Goal: Find specific page/section: Find specific page/section

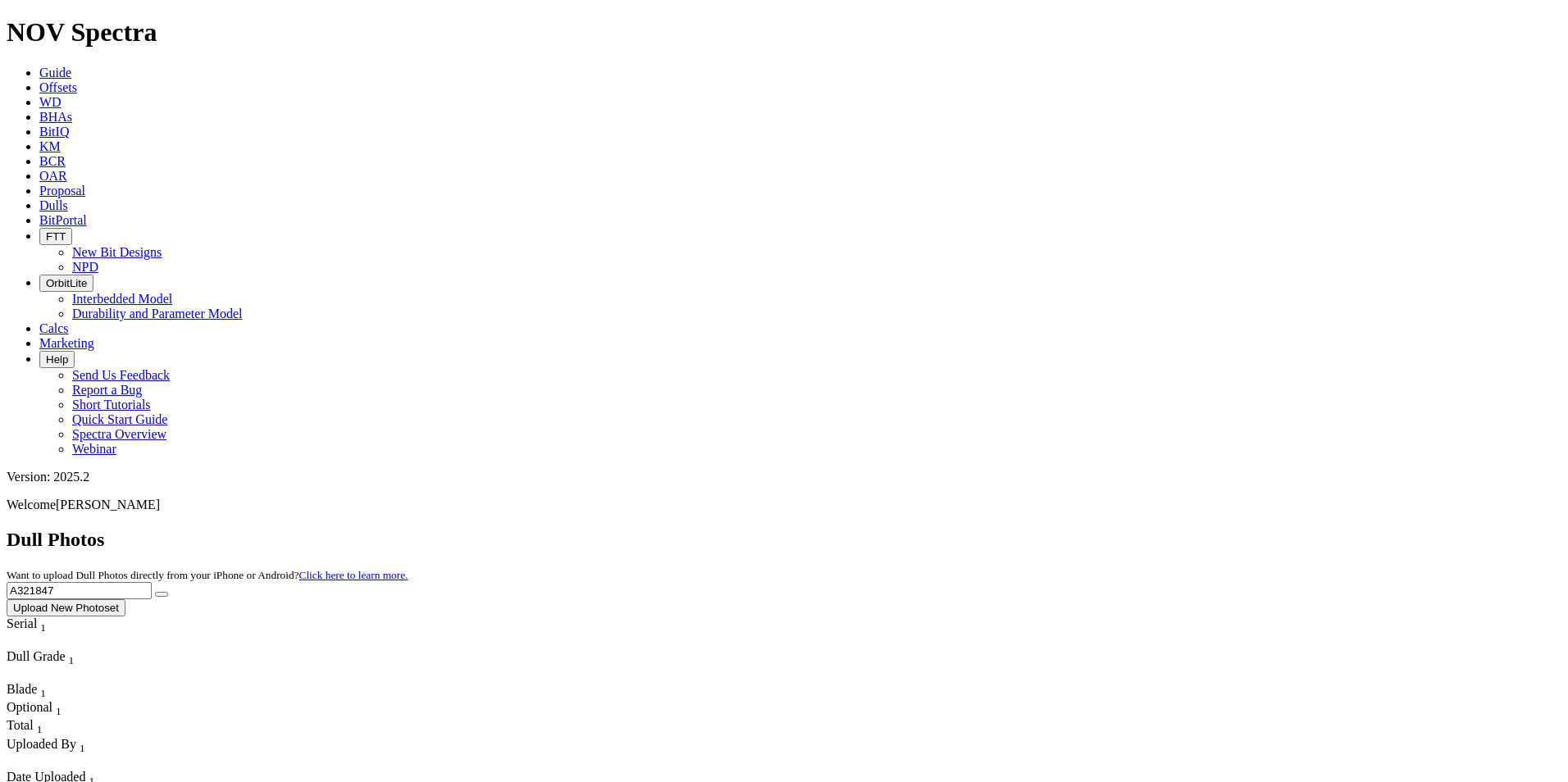
drag, startPoint x: 1289, startPoint y: 72, endPoint x: 1130, endPoint y: 62, distance: 159.3
click at [1130, 529] on div "Dull Photos Want to upload Dull Photos directly from your iPhone or Android? Cl…" at bounding box center [784, 572] width 1555 height 87
click at [155, 592] on button "submit" at bounding box center [161, 594] width 13 height 5
drag, startPoint x: 1238, startPoint y: 68, endPoint x: 1109, endPoint y: 72, distance: 129.1
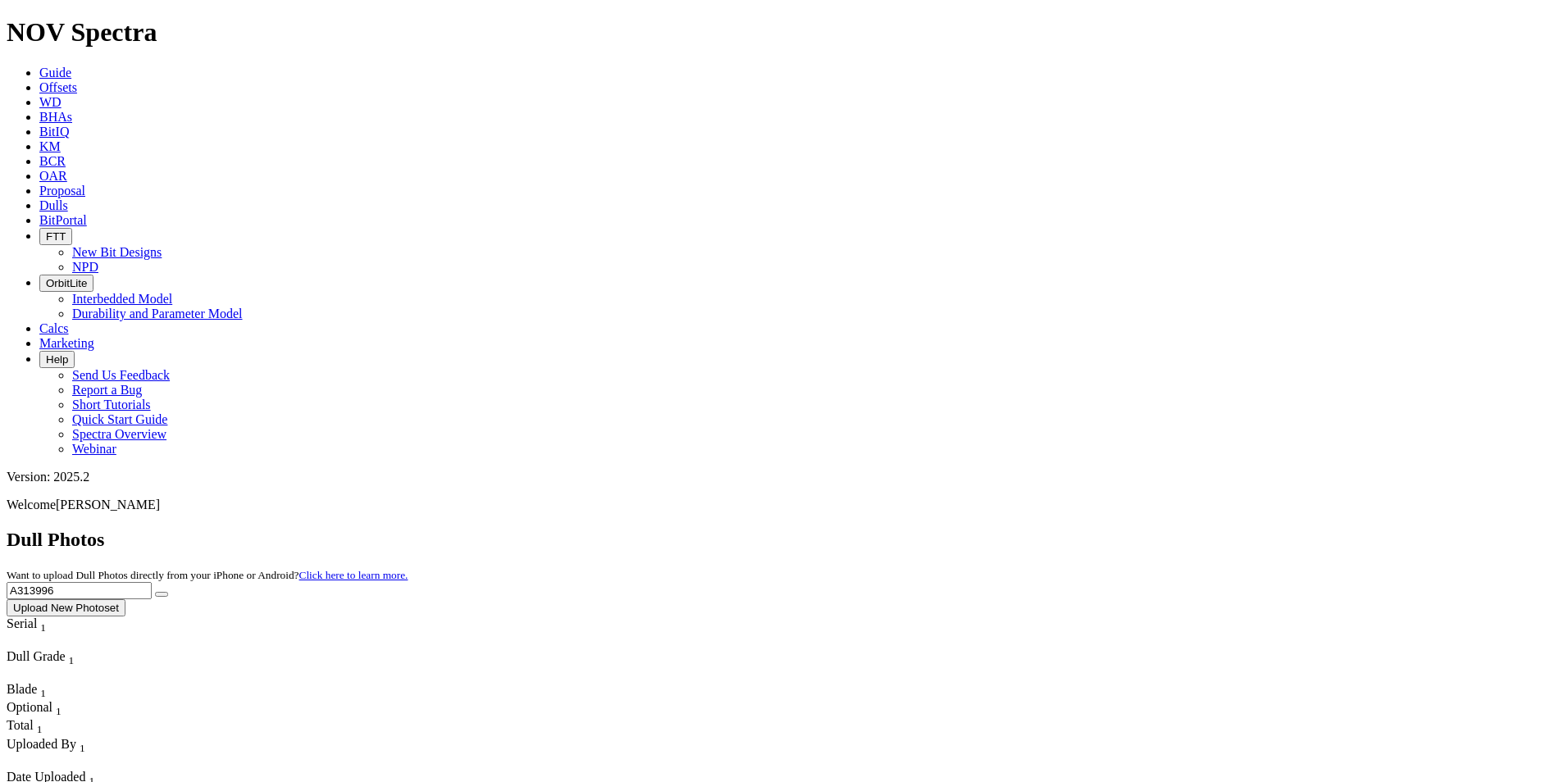
click at [1109, 529] on div "Dull Photos Want to upload Dull Photos directly from your iPhone or Android? Cl…" at bounding box center [784, 572] width 1555 height 87
click at [168, 592] on button "submit" at bounding box center [161, 594] width 13 height 5
drag, startPoint x: 1236, startPoint y: 64, endPoint x: 1169, endPoint y: 86, distance: 70.5
click at [152, 582] on input "A322050" at bounding box center [79, 590] width 146 height 17
click at [161, 594] on icon "submit" at bounding box center [161, 594] width 0 height 0
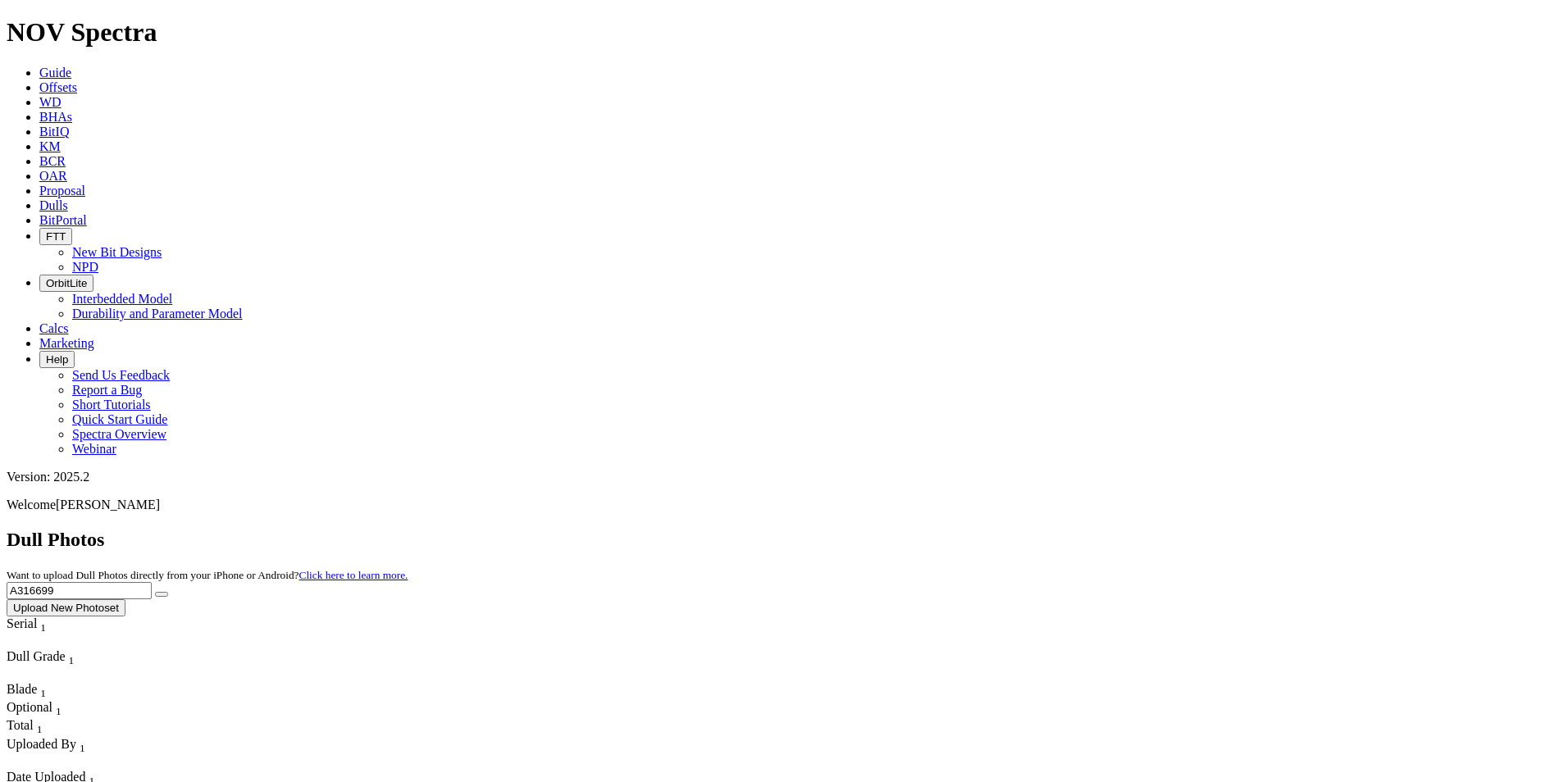
drag, startPoint x: 1221, startPoint y: 74, endPoint x: 1136, endPoint y: 53, distance: 87.6
click at [1136, 529] on div "Dull Photos Want to upload Dull Photos directly from your iPhone or Android? Cl…" at bounding box center [784, 572] width 1555 height 87
click at [155, 592] on button "submit" at bounding box center [161, 594] width 13 height 5
drag, startPoint x: 1248, startPoint y: 76, endPoint x: 1112, endPoint y: 81, distance: 136.1
click at [1112, 529] on div "Dull Photos Want to upload Dull Photos directly from your iPhone or Android? Cl…" at bounding box center [784, 572] width 1555 height 87
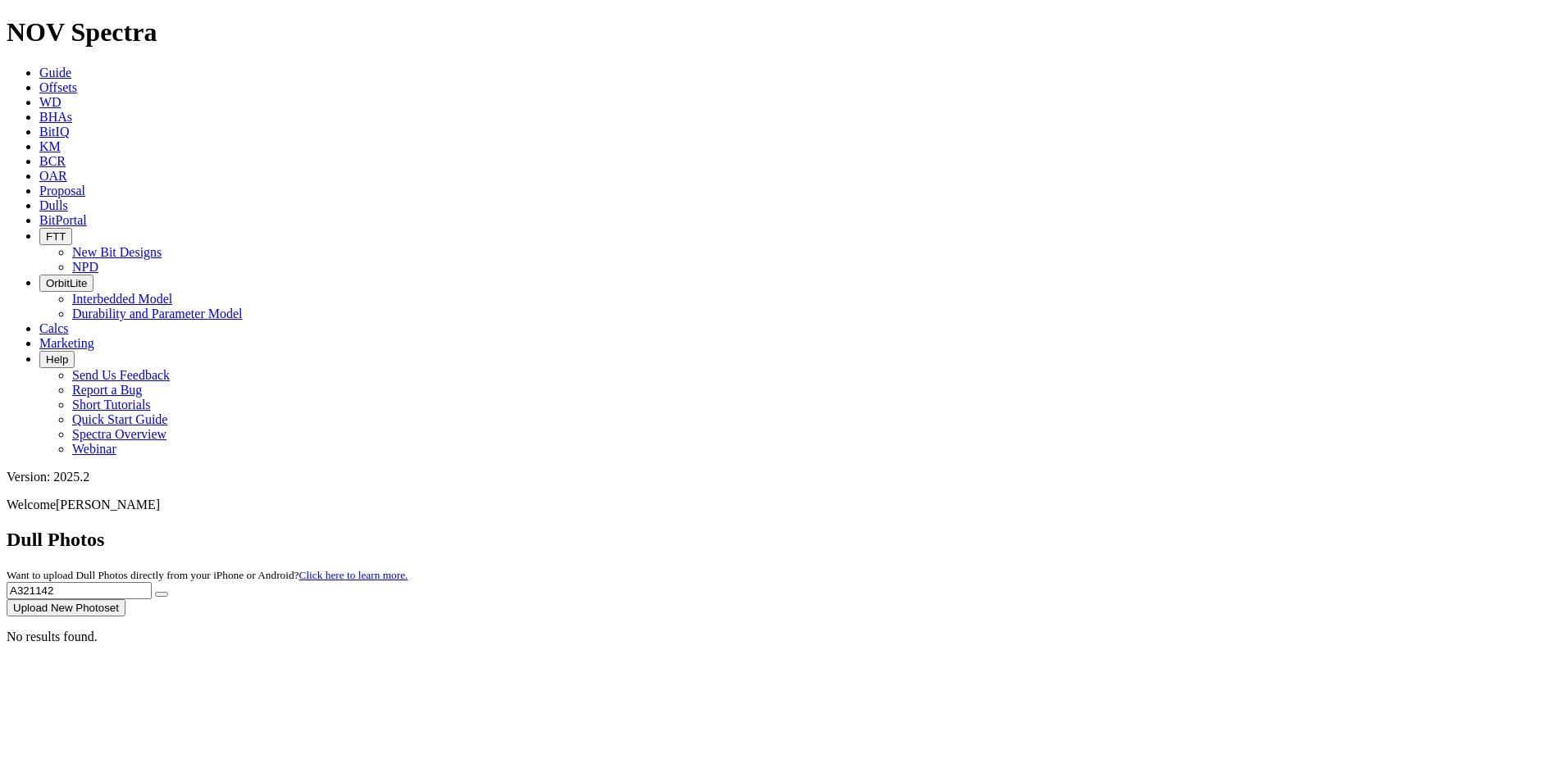
click at [155, 592] on button "submit" at bounding box center [161, 594] width 13 height 5
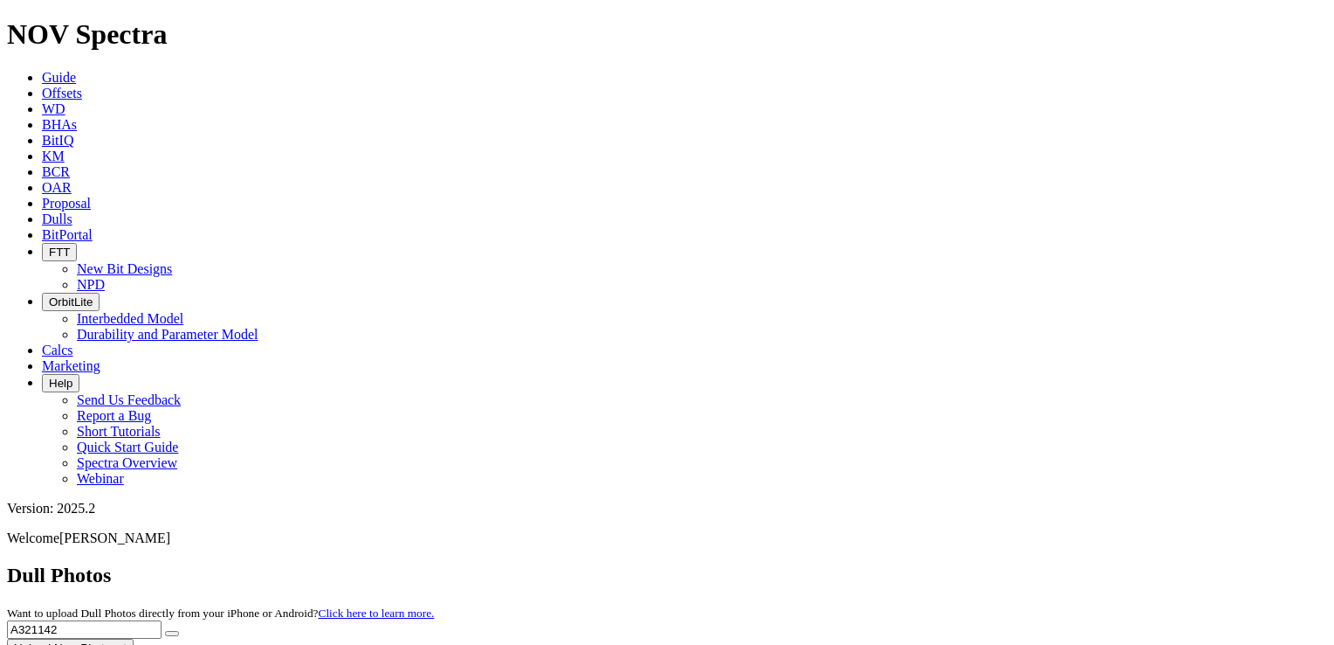
drag, startPoint x: 980, startPoint y: 82, endPoint x: 900, endPoint y: 72, distance: 80.1
click at [900, 563] on div "Dull Photos Want to upload Dull Photos directly from your iPhone or Android? Cl…" at bounding box center [667, 609] width 1320 height 93
click at [165, 631] on button "submit" at bounding box center [172, 633] width 14 height 5
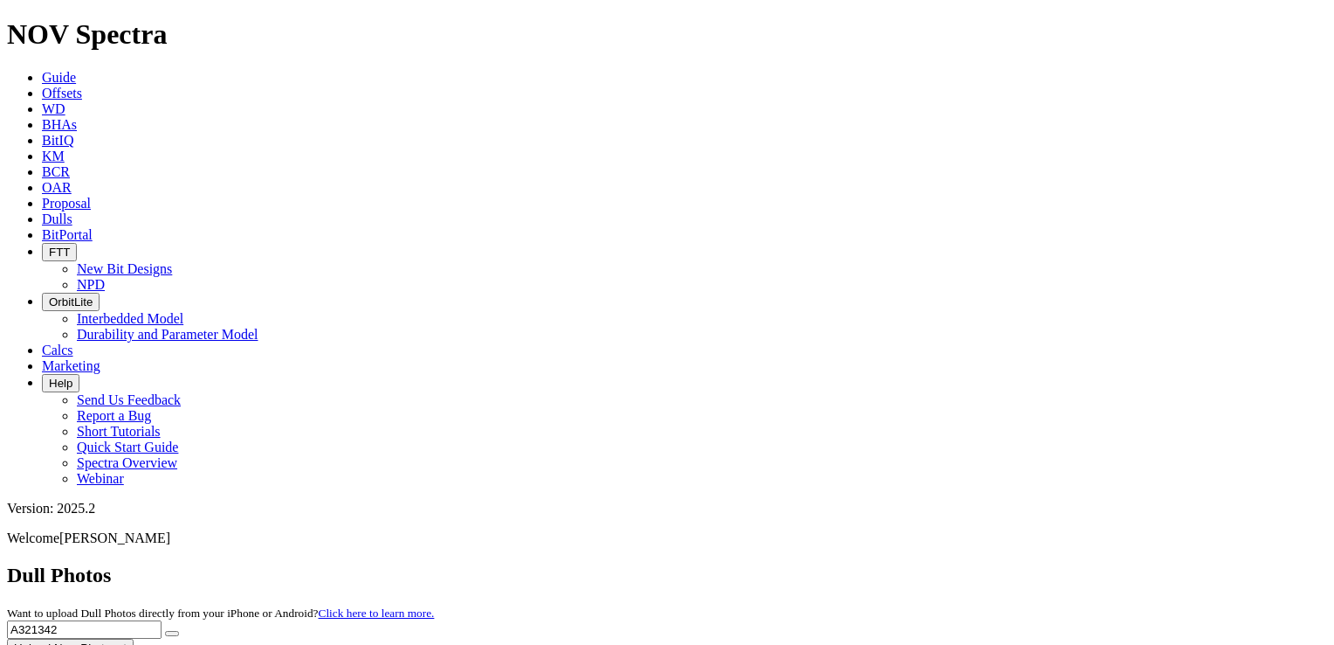
click at [165, 631] on button "submit" at bounding box center [172, 633] width 14 height 5
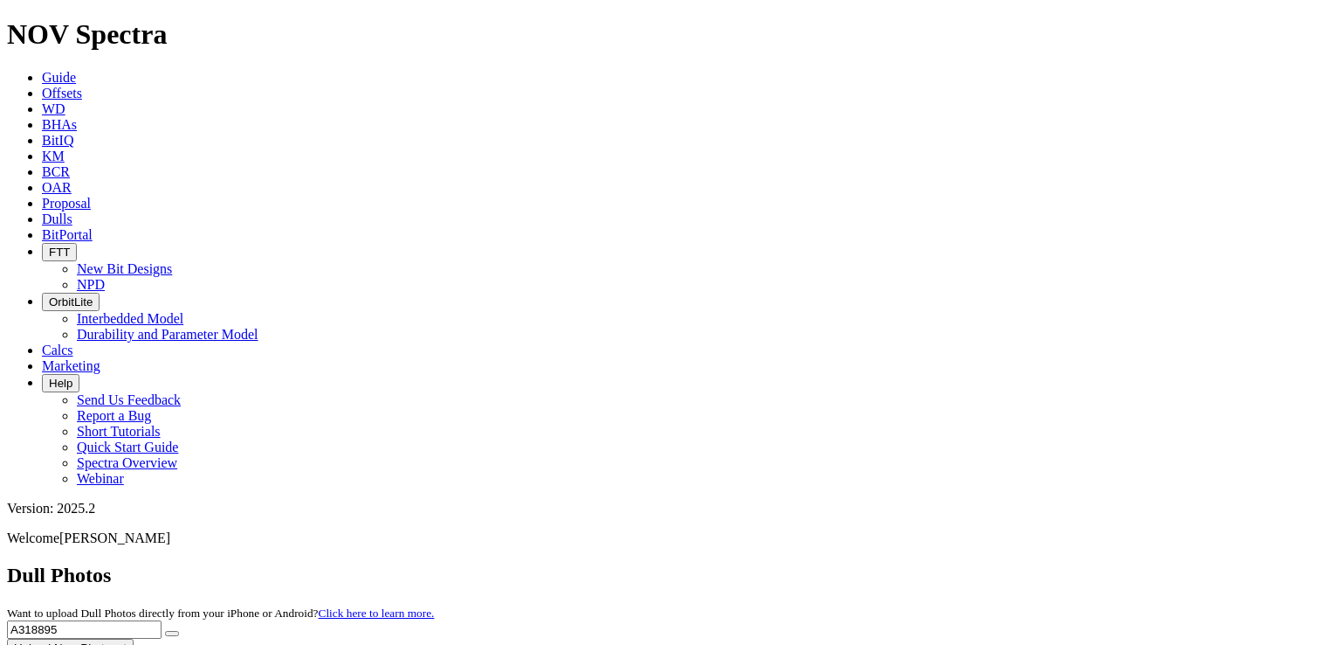
click at [165, 631] on button "submit" at bounding box center [172, 633] width 14 height 5
click at [162, 620] on input "A317285" at bounding box center [84, 629] width 155 height 18
click at [165, 631] on button "submit" at bounding box center [172, 633] width 14 height 5
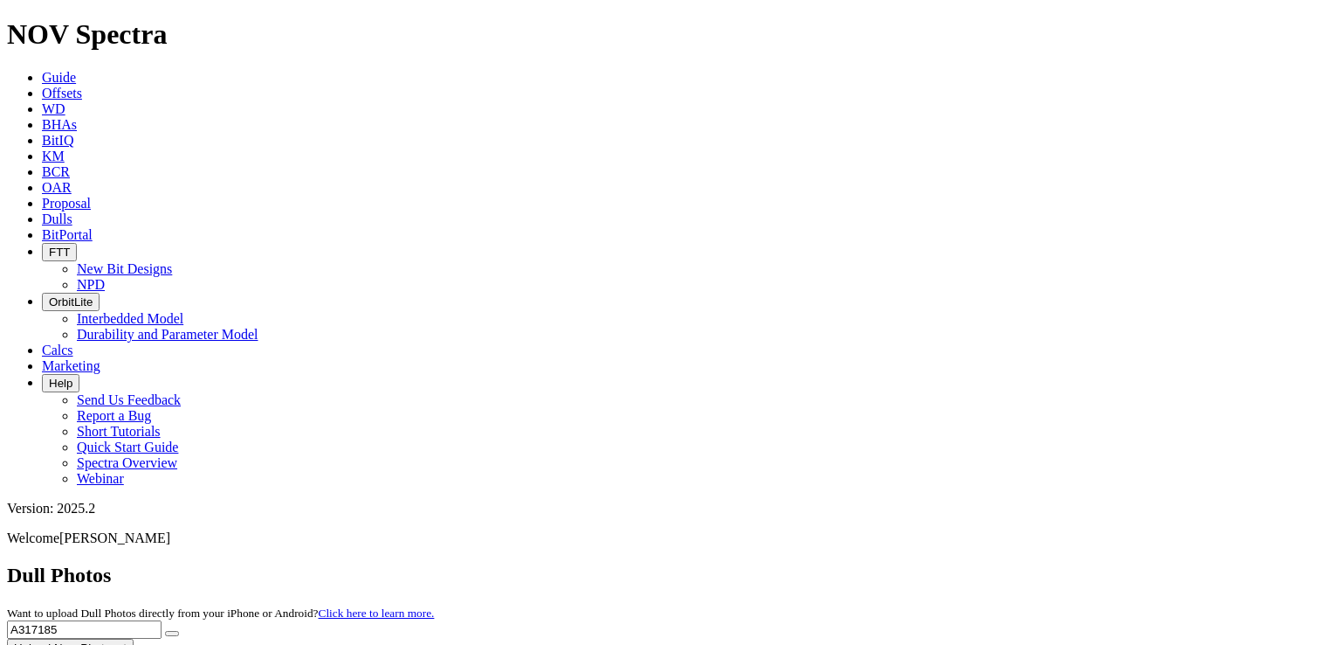
drag, startPoint x: 984, startPoint y: 79, endPoint x: 904, endPoint y: 76, distance: 80.4
click at [904, 563] on div "Dull Photos Want to upload Dull Photos directly from your iPhone or Android? Cl…" at bounding box center [667, 609] width 1320 height 93
click at [165, 631] on button "submit" at bounding box center [172, 633] width 14 height 5
drag, startPoint x: 981, startPoint y: 84, endPoint x: 887, endPoint y: 75, distance: 93.9
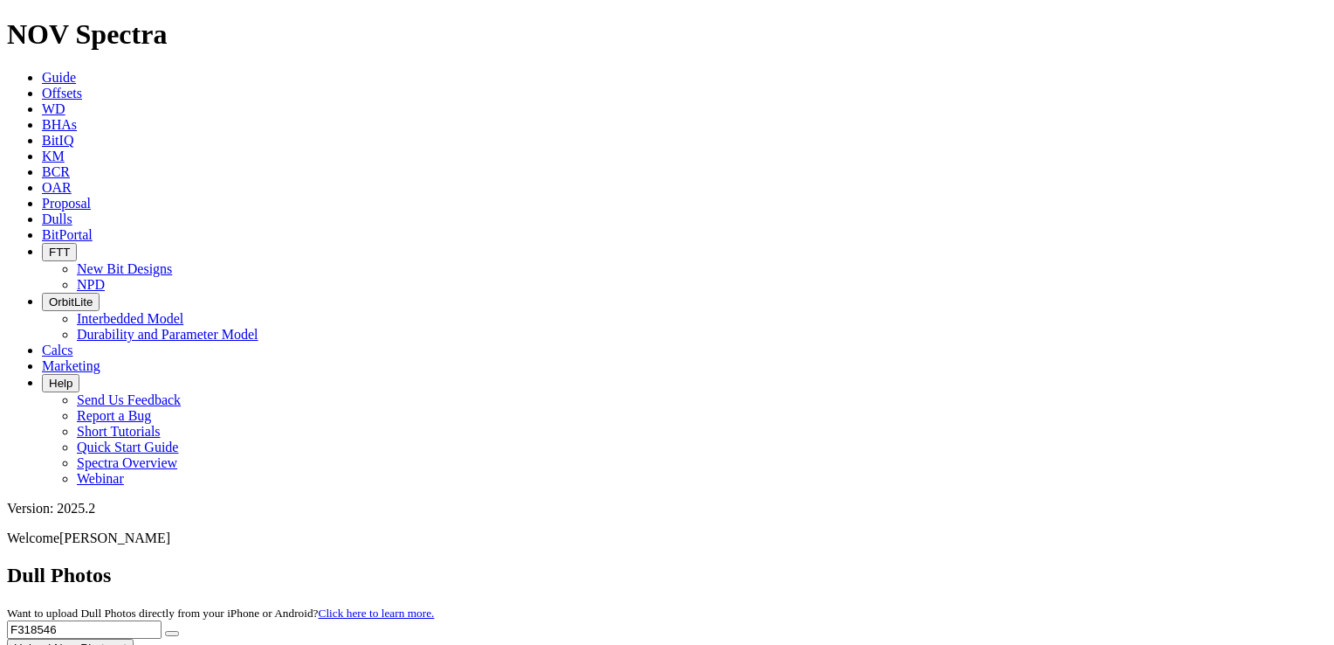
click at [888, 563] on div "Dull Photos Want to upload Dull Photos directly from your iPhone or Android? Cl…" at bounding box center [667, 609] width 1320 height 93
click at [165, 631] on button "submit" at bounding box center [172, 633] width 14 height 5
drag, startPoint x: 969, startPoint y: 82, endPoint x: 910, endPoint y: 84, distance: 58.5
click at [162, 620] on input "A305616" at bounding box center [84, 629] width 155 height 18
click at [165, 631] on button "submit" at bounding box center [172, 633] width 14 height 5
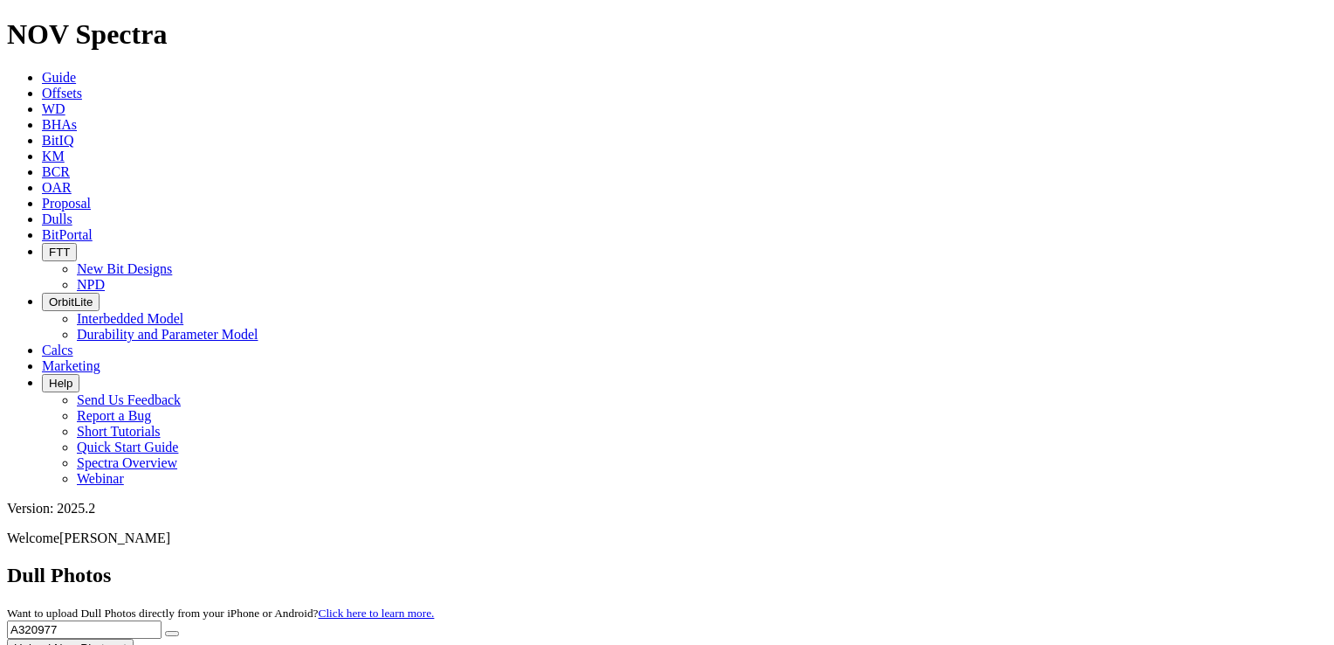
drag, startPoint x: 1005, startPoint y: 77, endPoint x: 938, endPoint y: 84, distance: 67.6
click at [162, 620] on input "A320977" at bounding box center [84, 629] width 155 height 18
click at [179, 631] on button "submit" at bounding box center [172, 633] width 14 height 5
drag, startPoint x: 982, startPoint y: 81, endPoint x: 928, endPoint y: 72, distance: 54.0
click at [162, 620] on input "A321411" at bounding box center [84, 629] width 155 height 18
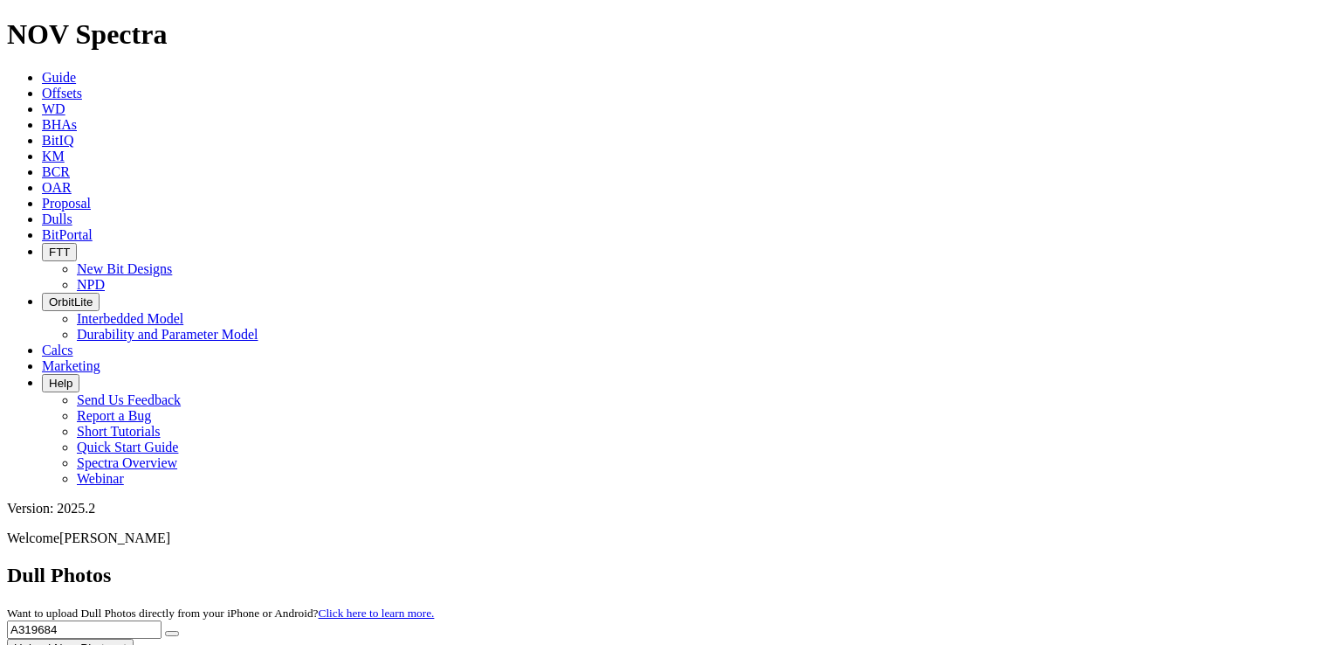
click at [165, 631] on button "submit" at bounding box center [172, 633] width 14 height 5
drag, startPoint x: 974, startPoint y: 79, endPoint x: 926, endPoint y: 75, distance: 48.2
click at [162, 620] on input "A319684" at bounding box center [84, 629] width 155 height 18
click at [165, 631] on button "submit" at bounding box center [172, 633] width 14 height 5
drag, startPoint x: 977, startPoint y: 71, endPoint x: 927, endPoint y: 77, distance: 50.2
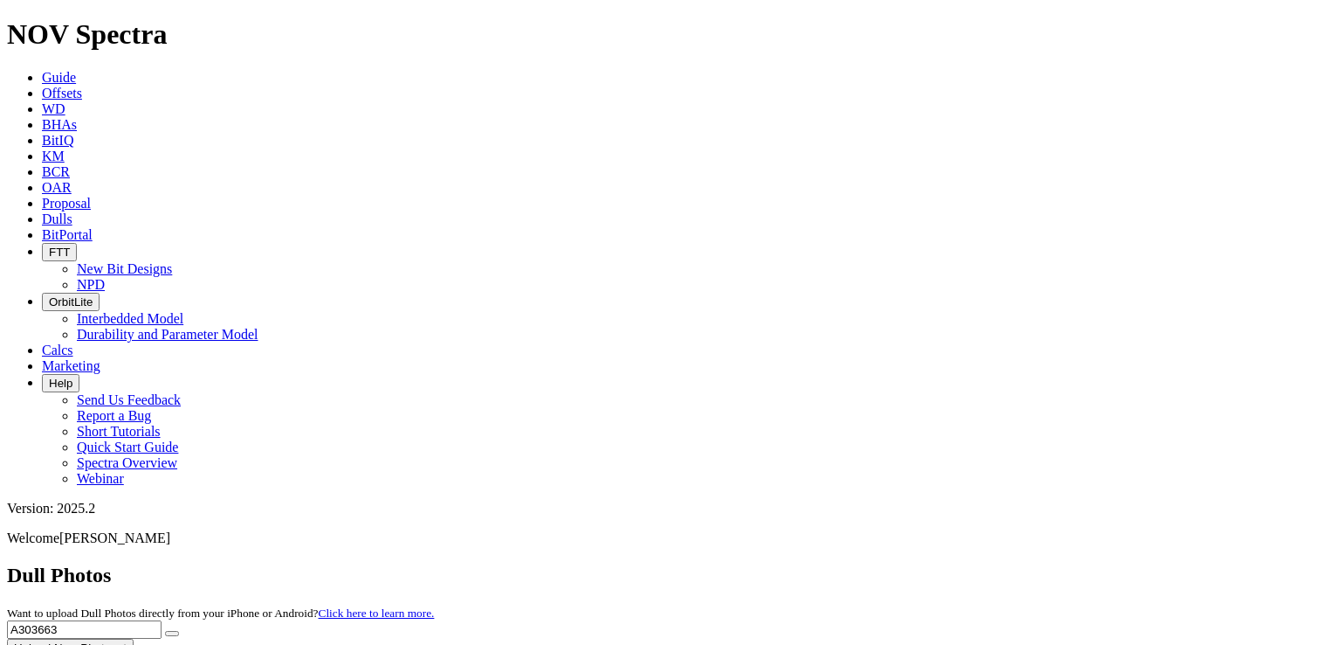
click at [162, 620] on input "A303663" at bounding box center [84, 629] width 155 height 18
click at [165, 631] on button "submit" at bounding box center [172, 633] width 14 height 5
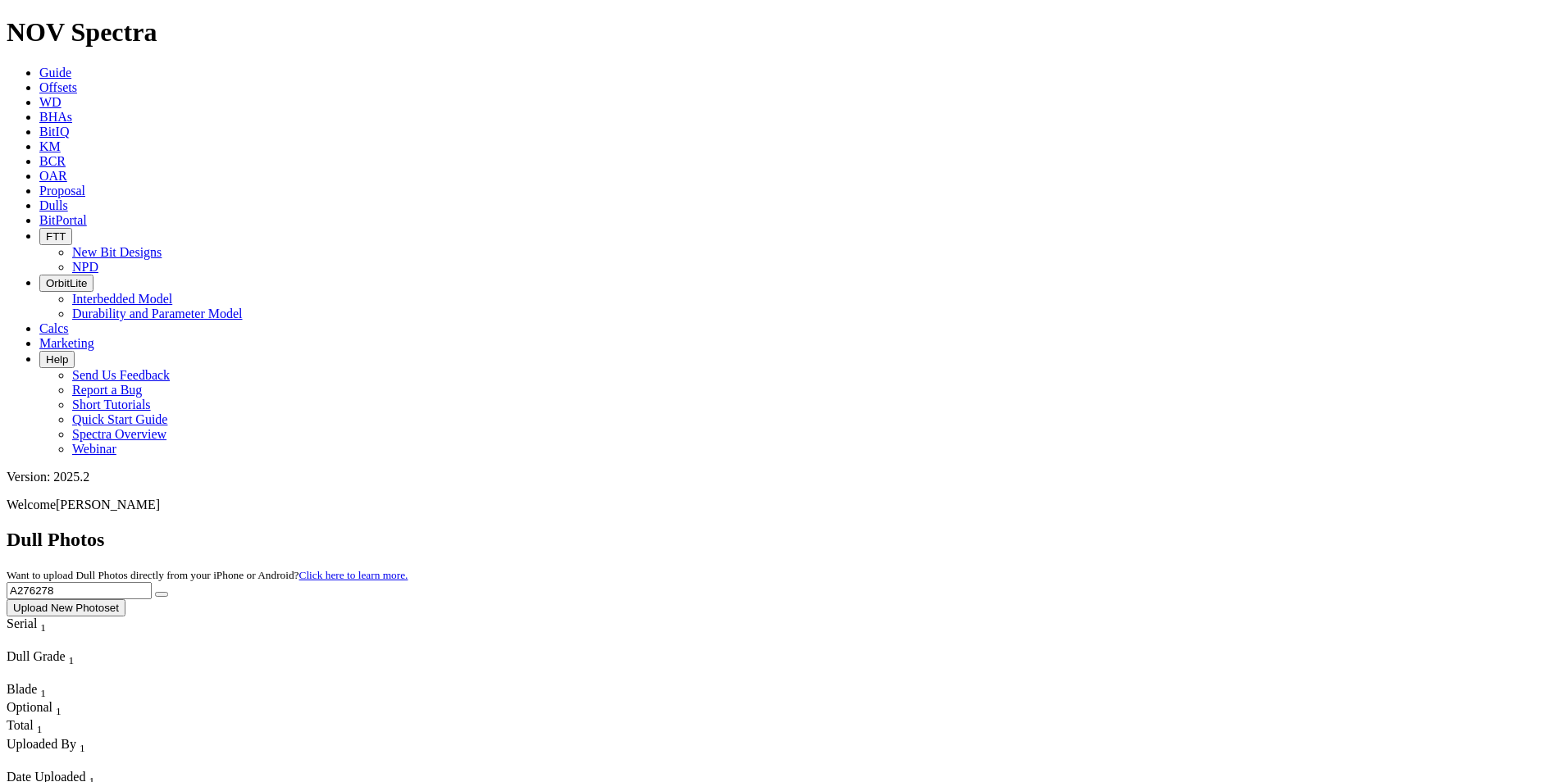
drag, startPoint x: 1241, startPoint y: 76, endPoint x: 1130, endPoint y: 57, distance: 112.6
click at [1136, 529] on div "Dull Photos Want to upload Dull Photos directly from your iPhone or Android? Cl…" at bounding box center [784, 572] width 1555 height 87
type input "a300044"
click at [155, 592] on button "submit" at bounding box center [161, 594] width 13 height 5
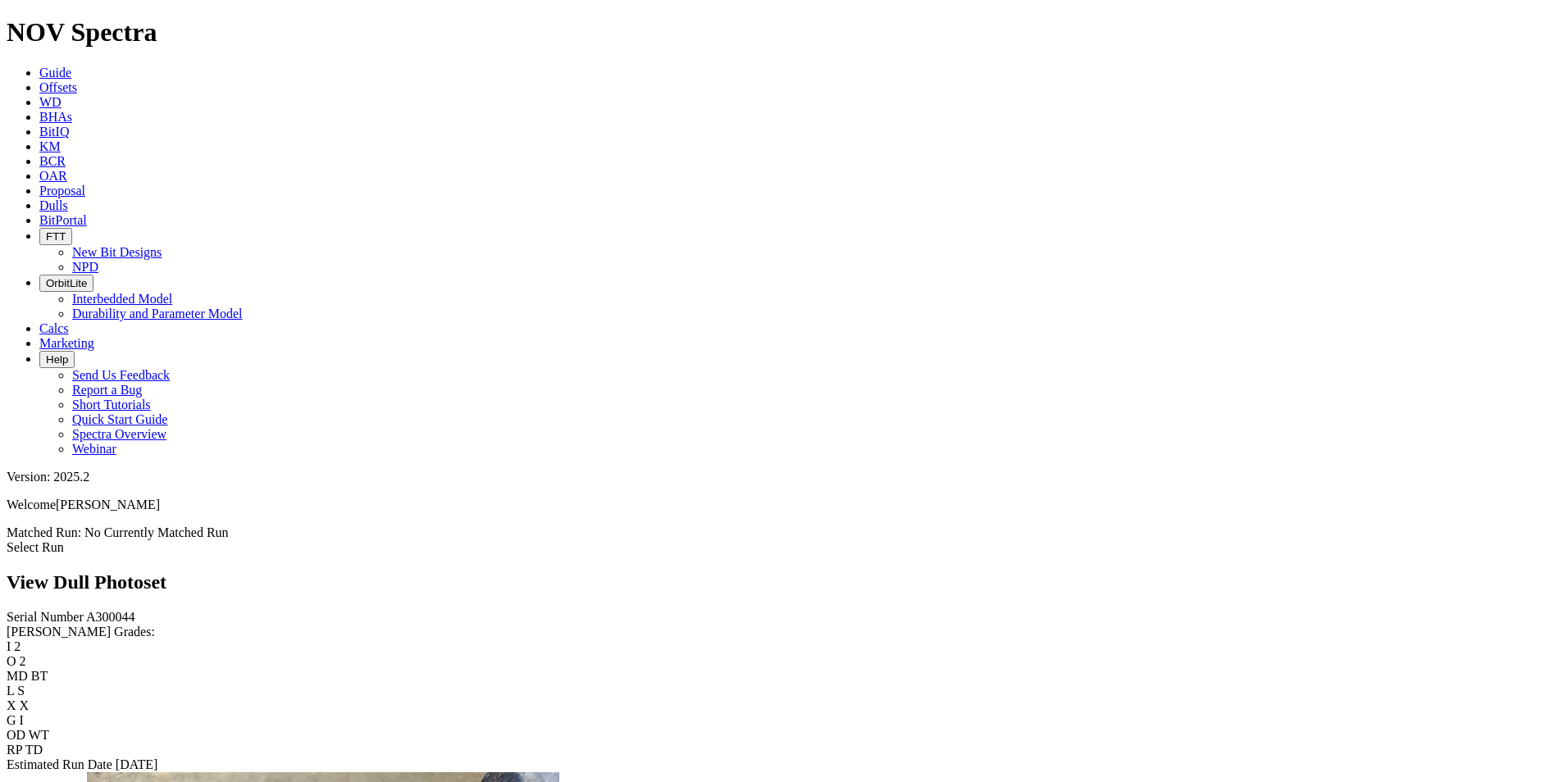
click at [685, 572] on div "View Dull Photoset" at bounding box center [784, 583] width 1555 height 23
click at [68, 198] on link "Dulls" at bounding box center [54, 205] width 29 height 14
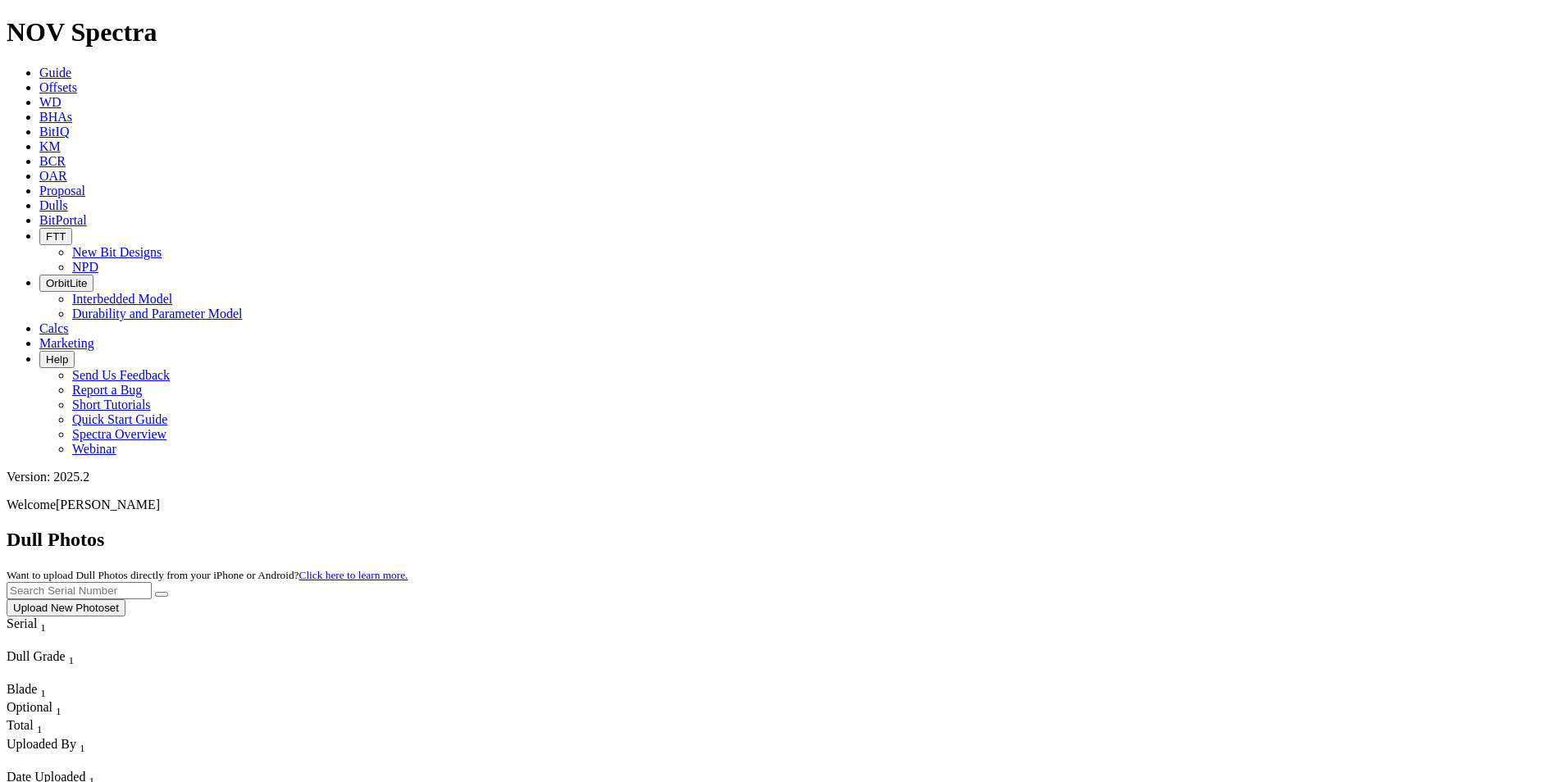
click at [152, 582] on input "text" at bounding box center [79, 590] width 146 height 17
click at [155, 592] on button "submit" at bounding box center [161, 594] width 13 height 5
drag, startPoint x: 1234, startPoint y: 69, endPoint x: 1138, endPoint y: 68, distance: 96.0
click at [1138, 529] on div "Dull Photos Want to upload Dull Photos directly from your iPhone or Android? Cl…" at bounding box center [784, 572] width 1555 height 87
click at [155, 592] on button "submit" at bounding box center [161, 594] width 13 height 5
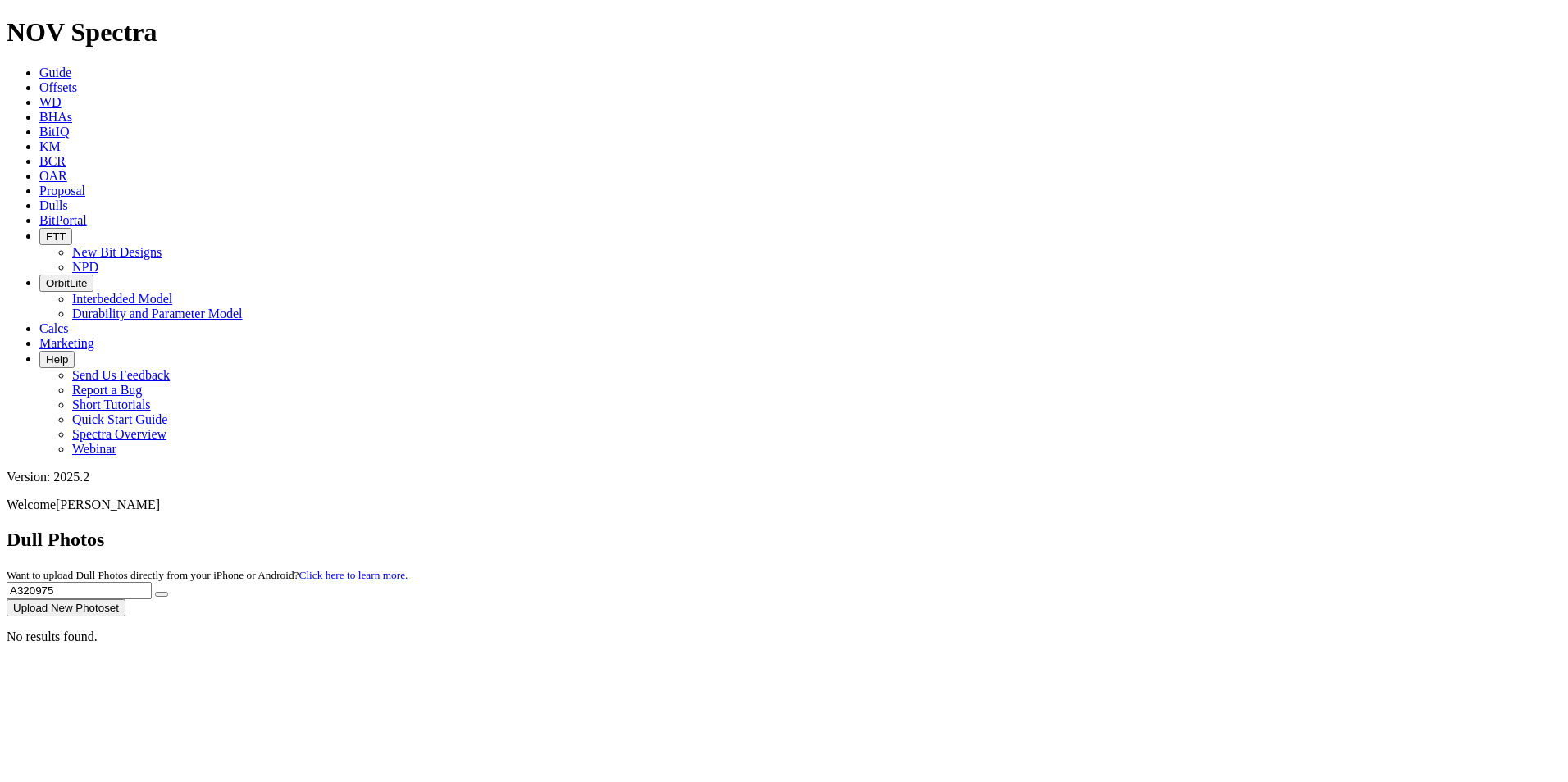
type input "A320975"
click at [155, 592] on button "submit" at bounding box center [161, 594] width 13 height 5
